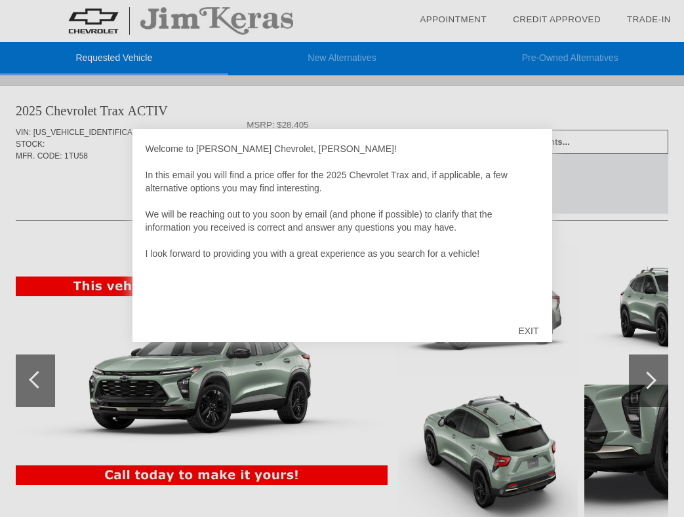
click at [528, 325] on div "EXIT" at bounding box center [528, 330] width 47 height 39
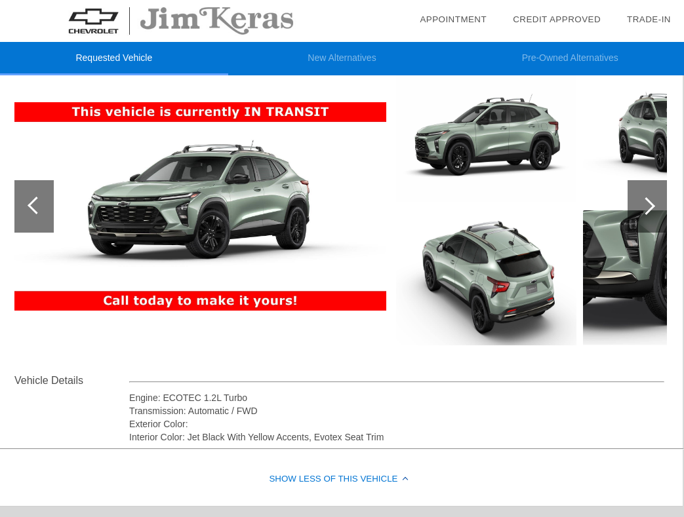
scroll to position [174, 1]
click at [648, 203] on div at bounding box center [646, 206] width 18 height 18
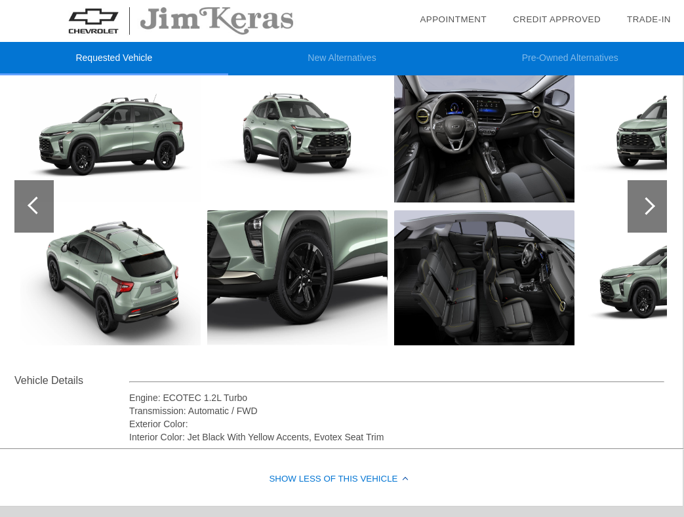
click at [648, 203] on div at bounding box center [646, 206] width 18 height 18
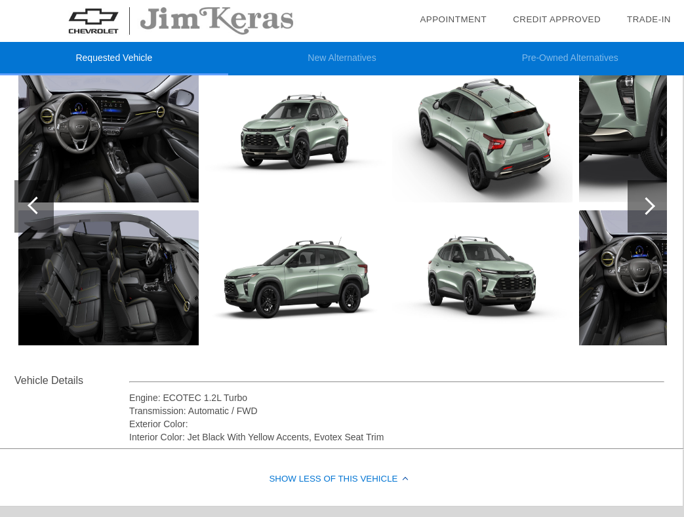
click at [648, 204] on div at bounding box center [646, 206] width 18 height 18
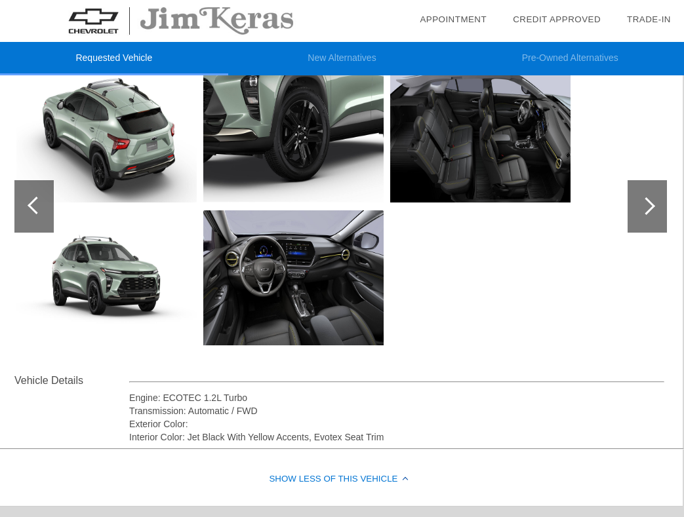
click at [648, 204] on div at bounding box center [646, 206] width 18 height 18
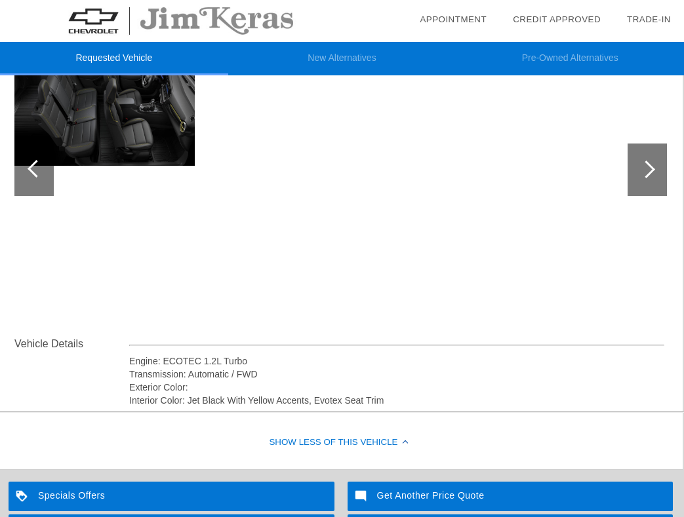
scroll to position [109, 1]
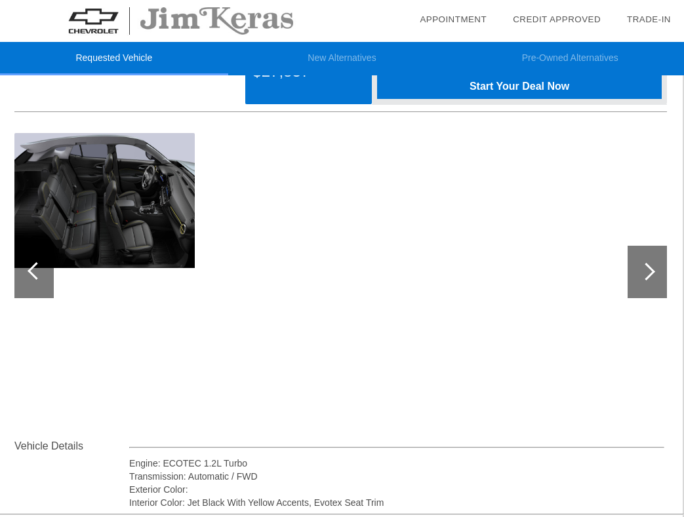
click at [106, 223] on img at bounding box center [104, 200] width 180 height 135
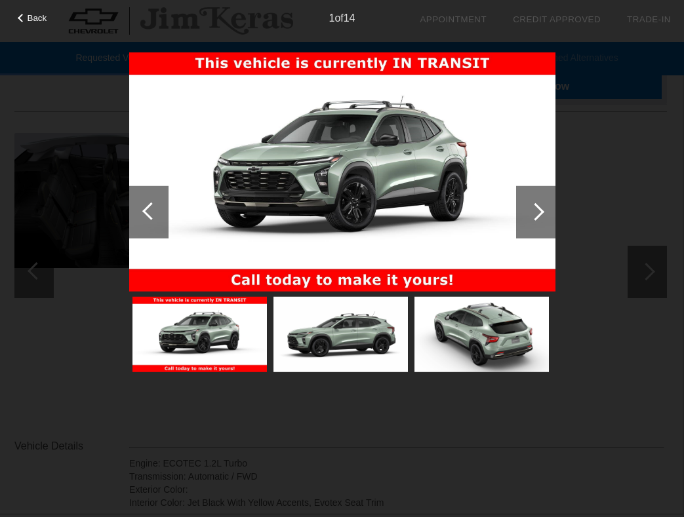
click at [110, 410] on div "Back 1 of 14" at bounding box center [342, 258] width 684 height 517
click at [43, 276] on div "Back 1 of 14" at bounding box center [342, 258] width 684 height 517
click at [654, 80] on div "Back 1 of 14" at bounding box center [342, 258] width 684 height 517
click at [54, 21] on div "1 of 14" at bounding box center [342, 13] width 684 height 26
click at [20, 16] on div at bounding box center [22, 18] width 9 height 9
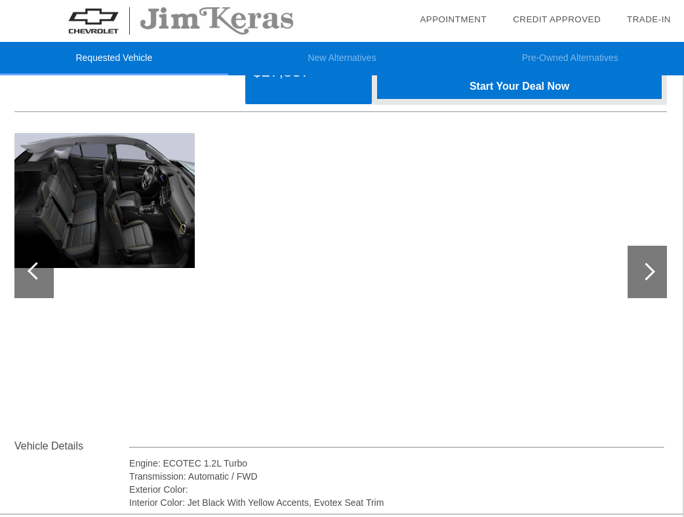
click at [41, 284] on div at bounding box center [33, 272] width 39 height 52
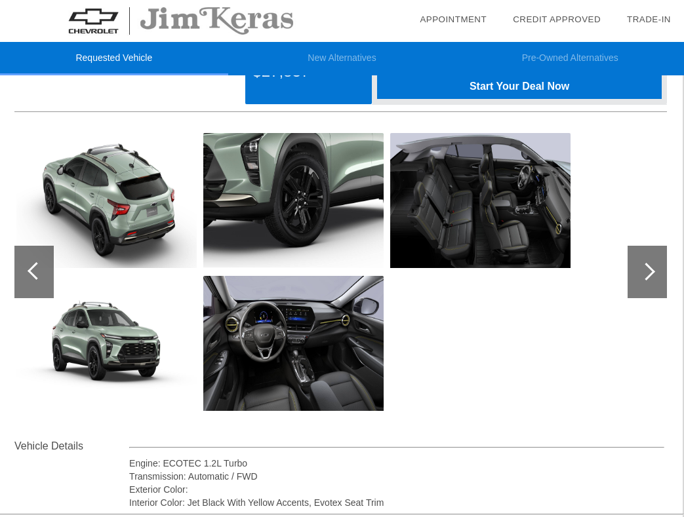
click at [44, 280] on div at bounding box center [33, 272] width 39 height 52
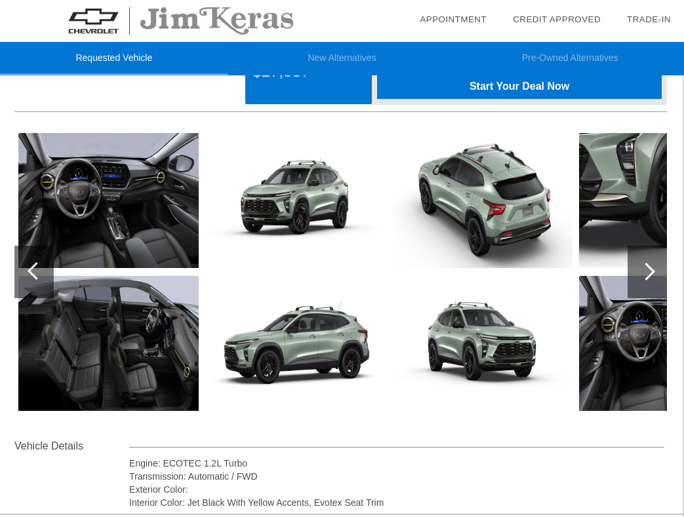
click at [44, 280] on div at bounding box center [33, 272] width 39 height 52
